Goal: Use online tool/utility: Utilize a website feature to perform a specific function

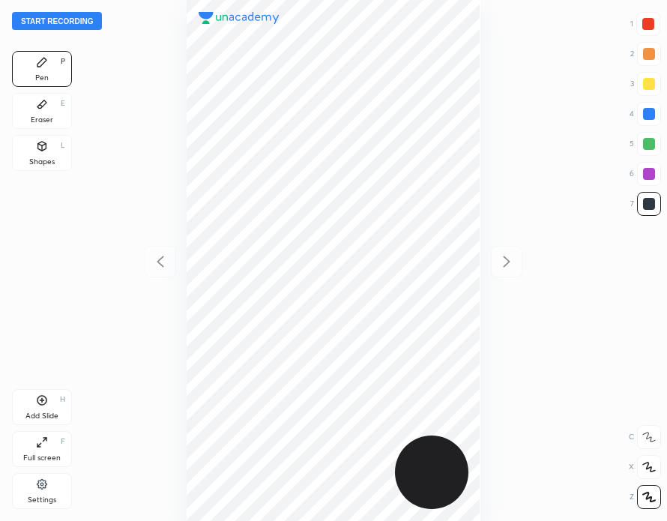
scroll to position [521, 427]
click at [69, 18] on button "Start recording" at bounding box center [57, 21] width 90 height 18
click at [55, 408] on div "Add Slide H" at bounding box center [42, 407] width 60 height 36
click at [167, 261] on icon at bounding box center [160, 261] width 18 height 18
click at [503, 257] on icon at bounding box center [506, 260] width 7 height 11
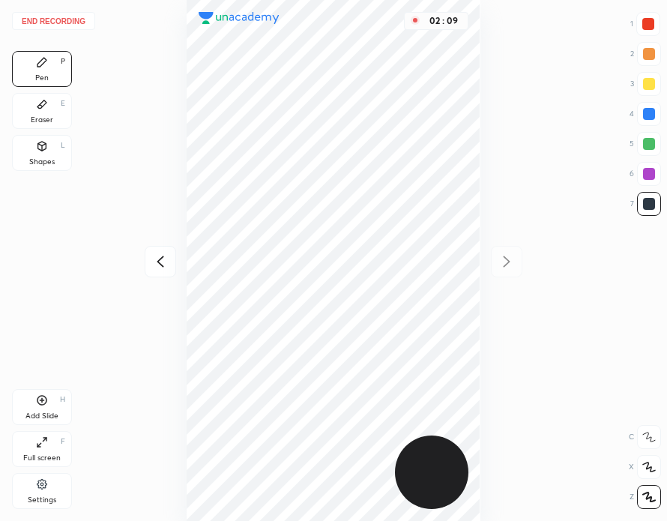
click at [159, 260] on icon at bounding box center [160, 260] width 7 height 11
click at [584, 259] on div "End recording 1 2 3 4 5 6 7 R O A L C X Z Erase all C X Z Pen P Eraser E Shapes…" at bounding box center [333, 260] width 667 height 521
click at [505, 260] on icon at bounding box center [506, 261] width 18 height 18
click at [161, 259] on icon at bounding box center [160, 260] width 7 height 11
click at [516, 260] on div at bounding box center [506, 261] width 31 height 31
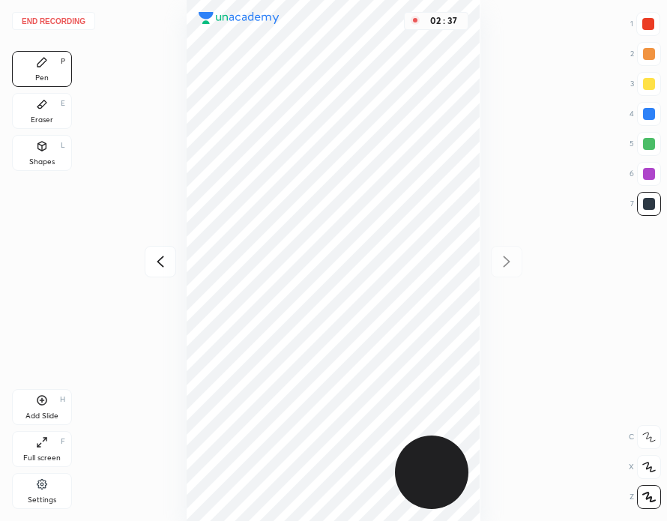
click at [51, 95] on div "Eraser E" at bounding box center [42, 111] width 60 height 36
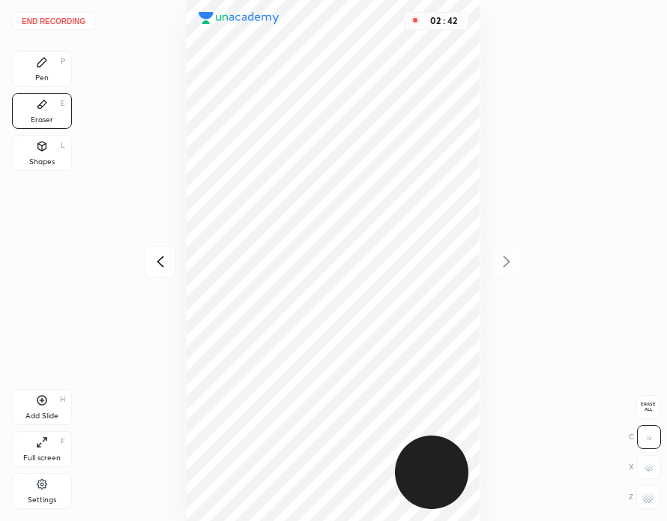
click at [55, 74] on div "Pen P" at bounding box center [42, 69] width 60 height 36
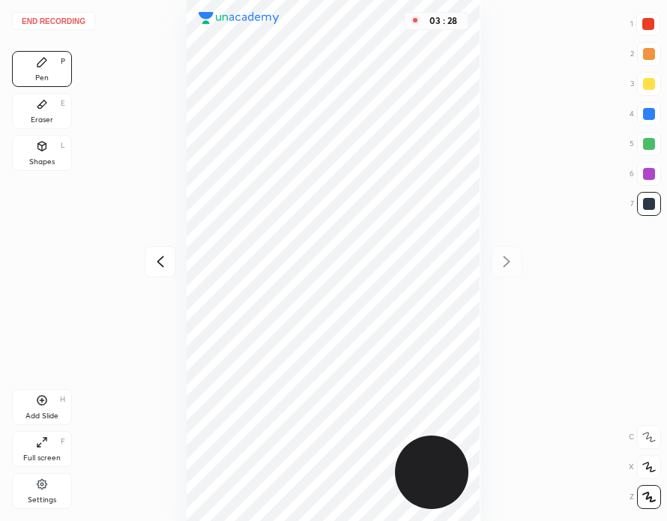
click at [54, 404] on div "Add Slide H" at bounding box center [42, 407] width 60 height 36
click at [650, 20] on div at bounding box center [648, 24] width 12 height 12
click at [648, 115] on div at bounding box center [649, 114] width 12 height 12
click at [644, 201] on div at bounding box center [649, 204] width 12 height 12
click at [646, 30] on div at bounding box center [648, 24] width 24 height 24
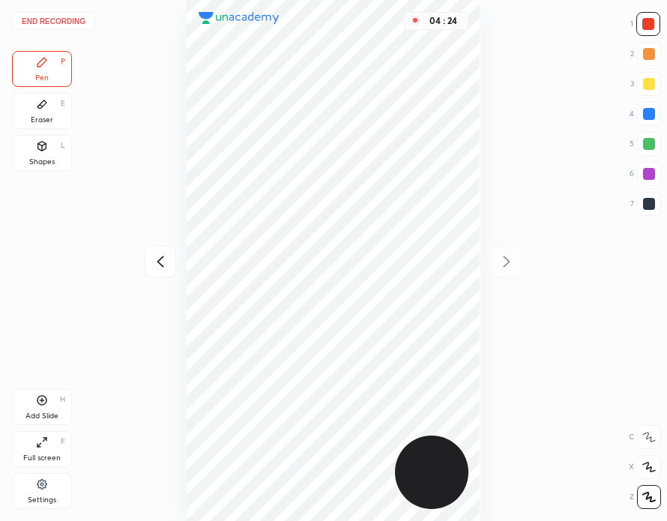
click at [656, 210] on div at bounding box center [649, 204] width 24 height 24
click at [61, 20] on button "End recording" at bounding box center [53, 21] width 83 height 18
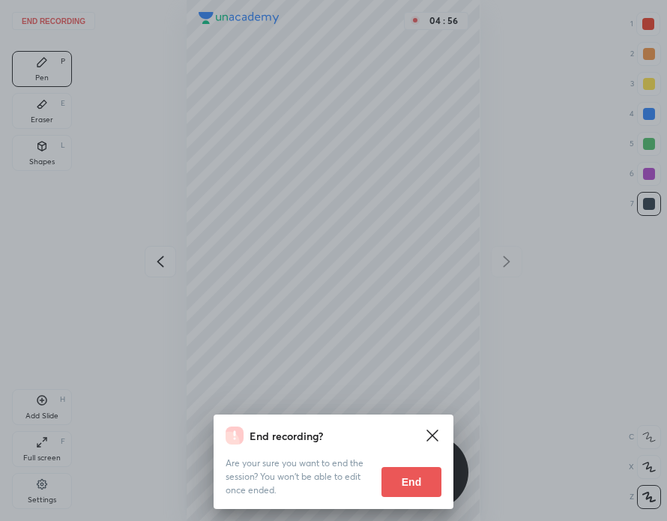
click at [433, 481] on button "End" at bounding box center [411, 482] width 60 height 30
